Goal: Transaction & Acquisition: Purchase product/service

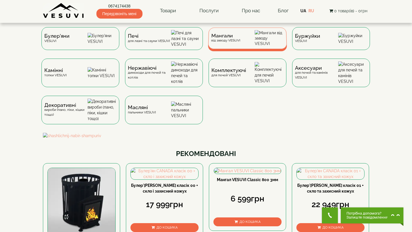
click at [224, 38] on span "Мангали" at bounding box center [225, 36] width 29 height 4
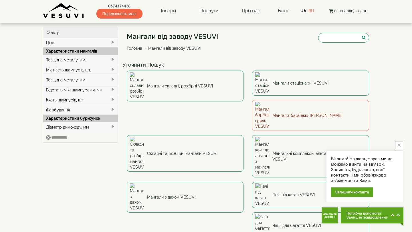
click at [252, 102] on link "Мангали-барбекю-[PERSON_NAME]" at bounding box center [310, 115] width 117 height 31
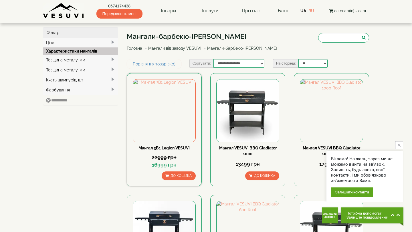
click at [157, 146] on link "Мангал 3В1 Legion VESUVI" at bounding box center [163, 148] width 51 height 5
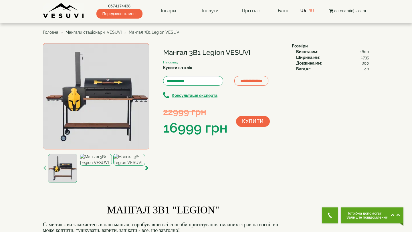
click at [103, 98] on img at bounding box center [96, 96] width 106 height 106
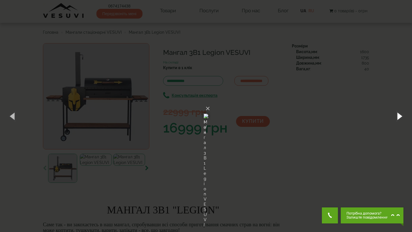
click at [398, 116] on button "button" at bounding box center [399, 115] width 26 height 31
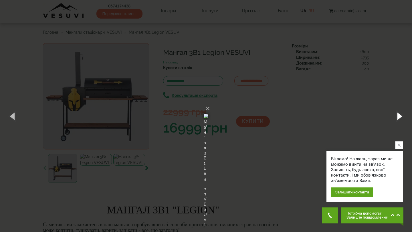
click at [398, 117] on button "button" at bounding box center [399, 115] width 26 height 31
click at [397, 117] on button "button" at bounding box center [399, 115] width 26 height 31
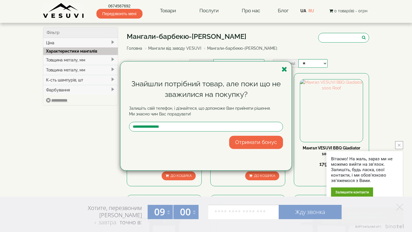
click at [287, 72] on div "Знайшли потрібний товар, але поки що не зважилися на покупку? Залишіть свій тел…" at bounding box center [205, 116] width 171 height 109
click at [284, 72] on icon "button" at bounding box center [284, 69] width 6 height 7
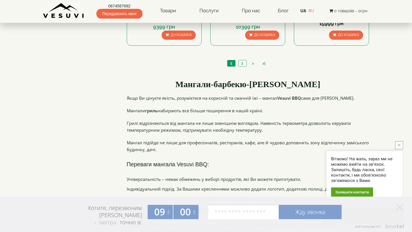
scroll to position [380, 0]
